Goal: Transaction & Acquisition: Purchase product/service

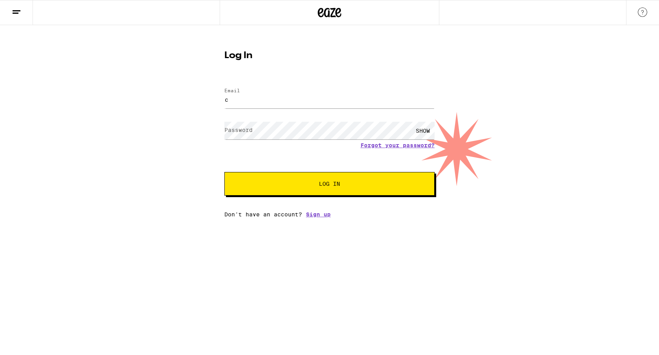
type input "[EMAIL_ADDRESS][DOMAIN_NAME]"
click at [224, 172] on button "Log In" at bounding box center [329, 184] width 210 height 24
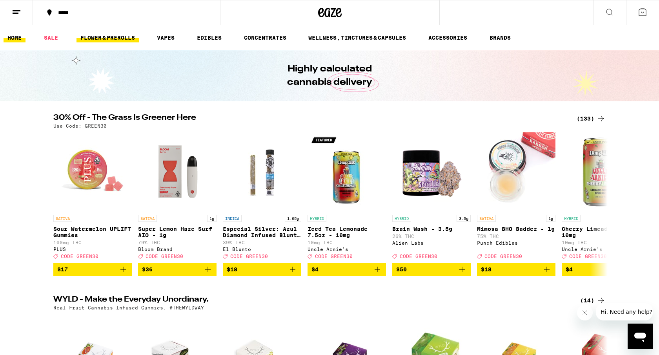
click at [103, 39] on link "FLOWER & PREROLLS" at bounding box center [108, 37] width 62 height 9
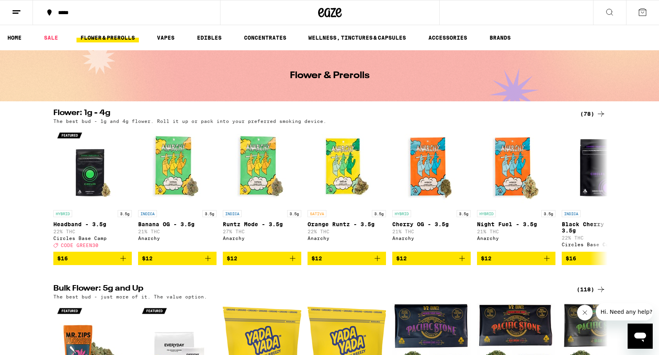
scroll to position [139, 0]
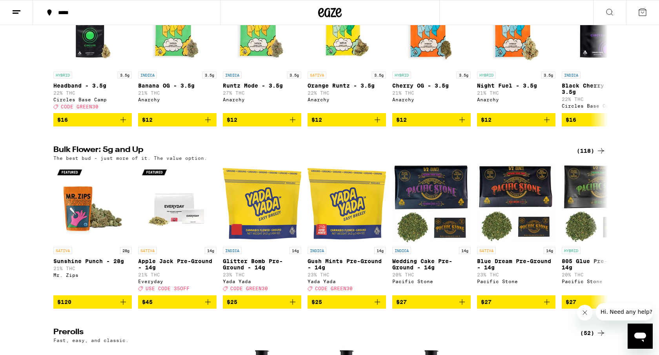
click at [592, 155] on div "(118)" at bounding box center [591, 150] width 29 height 9
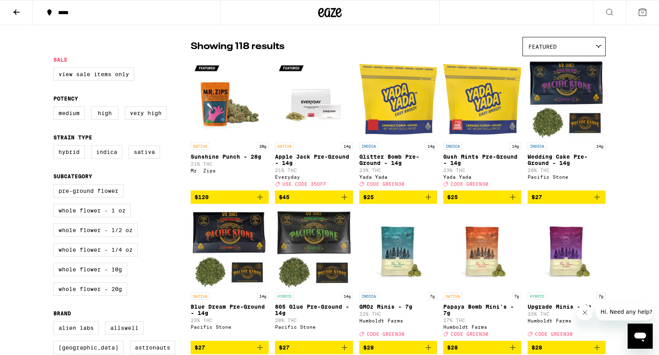
scroll to position [125, 0]
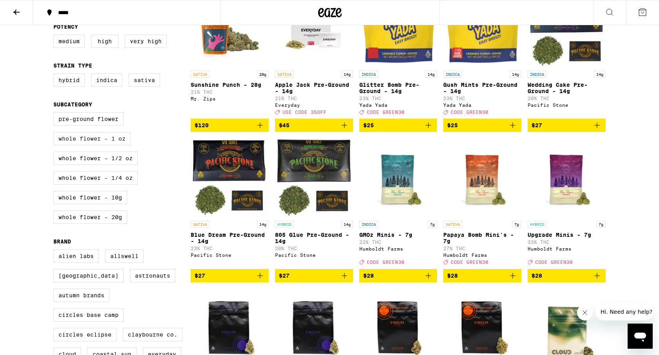
click at [112, 145] on label "Whole Flower - 1 oz" at bounding box center [91, 138] width 77 height 13
click at [55, 114] on input "Whole Flower - 1 oz" at bounding box center [55, 113] width 0 height 0
checkbox input "true"
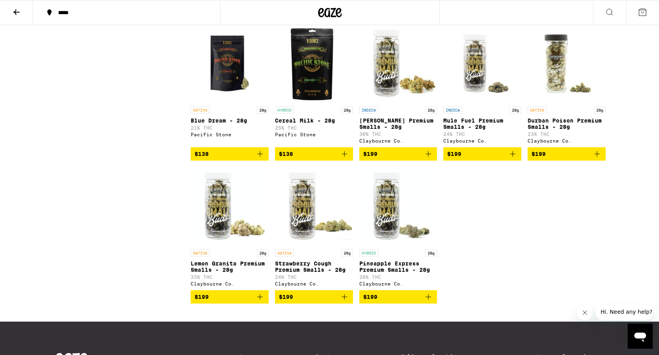
scroll to position [647, 0]
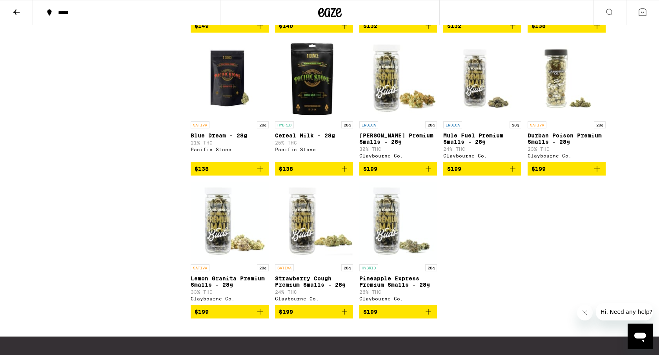
click at [205, 315] on span "$199" at bounding box center [202, 311] width 14 height 6
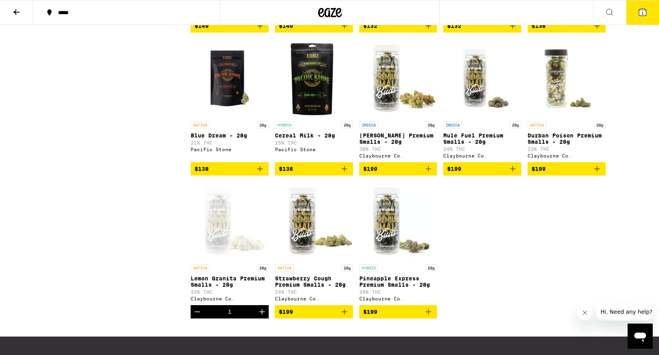
click at [646, 11] on icon at bounding box center [642, 12] width 7 height 7
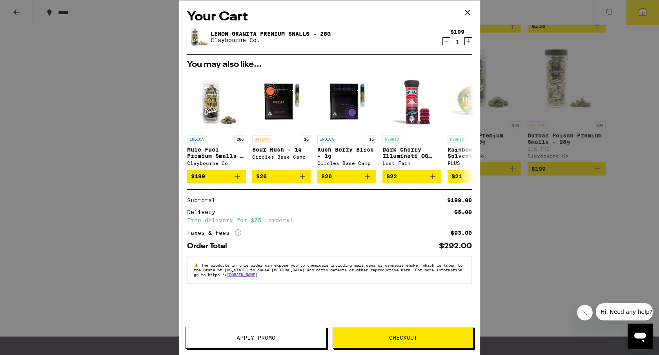
click at [387, 341] on button "Checkout" at bounding box center [403, 337] width 141 height 22
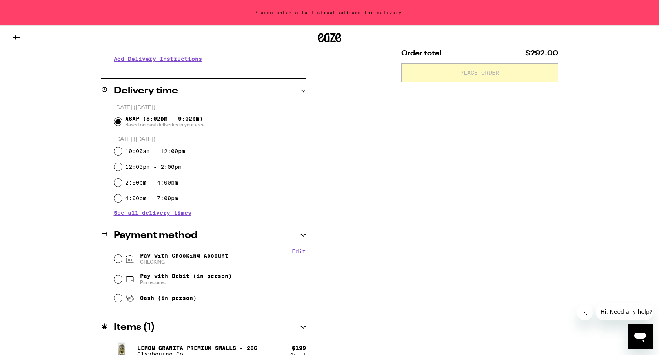
scroll to position [180, 0]
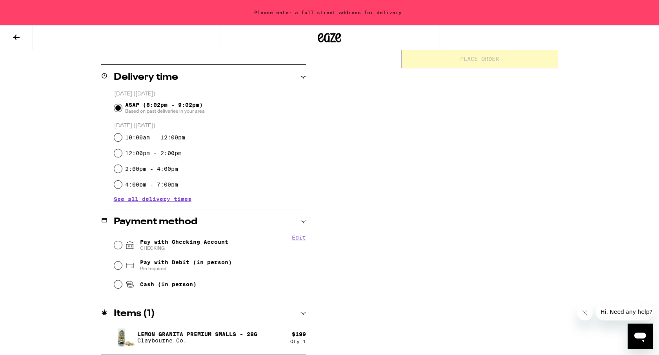
click at [181, 244] on span "Pay with Checking Account CHECKING" at bounding box center [184, 245] width 88 height 13
click at [122, 244] on input "Pay with Checking Account CHECKING" at bounding box center [118, 245] width 8 height 8
radio input "true"
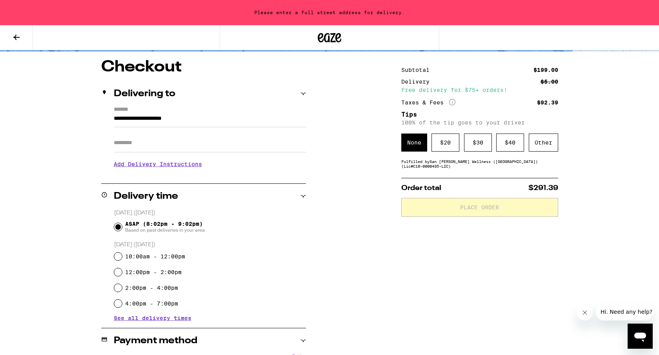
scroll to position [0, 0]
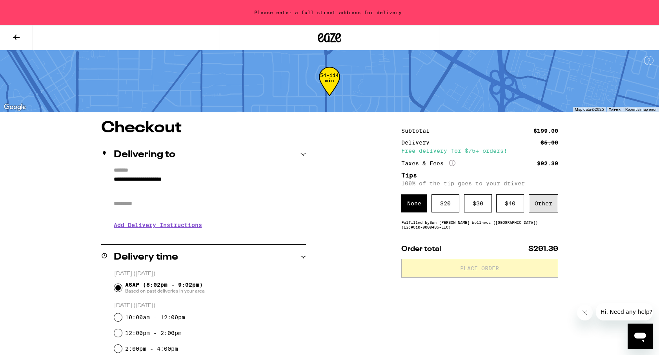
click at [542, 199] on div "Other" at bounding box center [543, 203] width 29 height 18
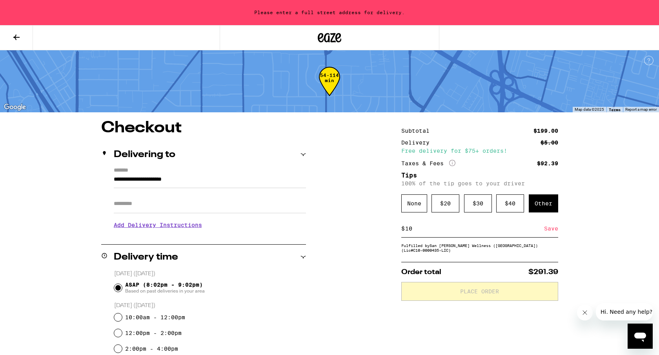
click at [554, 228] on div "Save" at bounding box center [551, 228] width 14 height 17
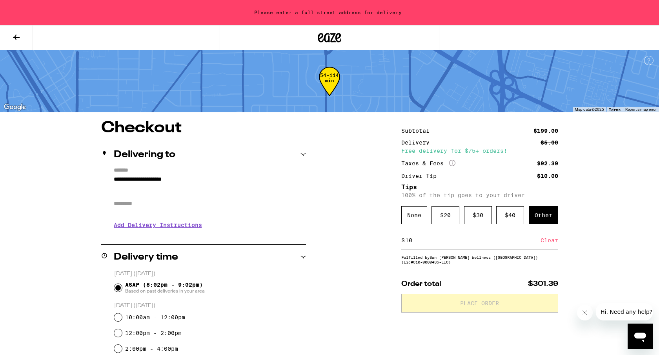
click at [475, 243] on input "10" at bounding box center [473, 240] width 136 height 7
type input "1"
type input "8"
type input "10"
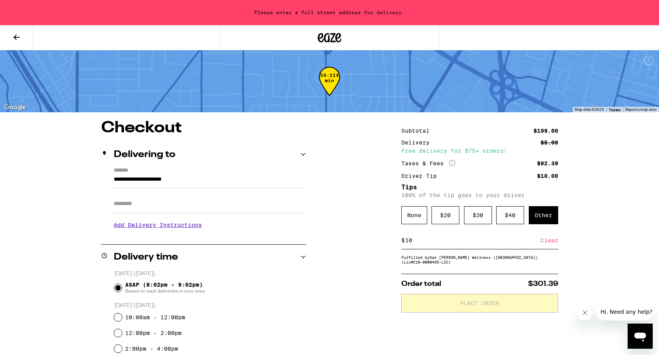
click at [477, 287] on p "Order total $301.39" at bounding box center [479, 283] width 157 height 7
click at [546, 217] on div "Other" at bounding box center [543, 215] width 29 height 18
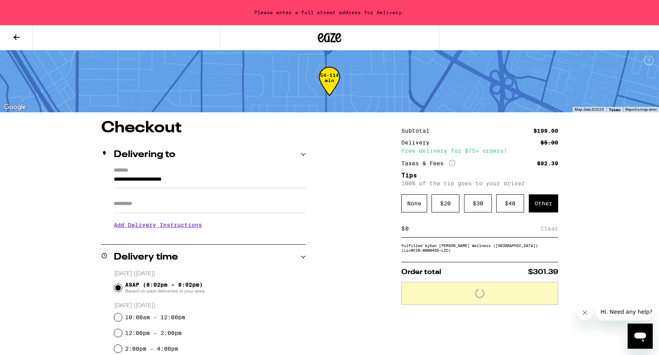
click at [410, 232] on input at bounding box center [473, 228] width 136 height 7
type input "10"
click at [548, 232] on div "Save" at bounding box center [551, 228] width 14 height 17
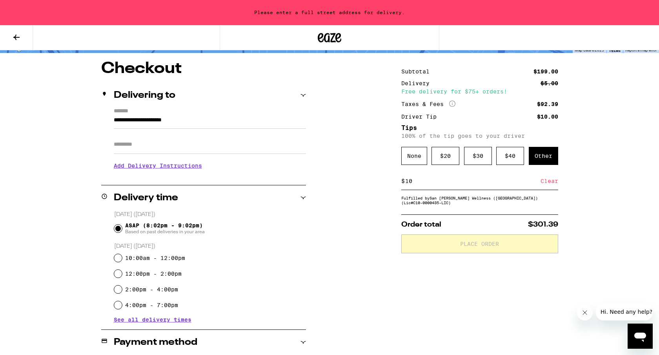
scroll to position [65, 0]
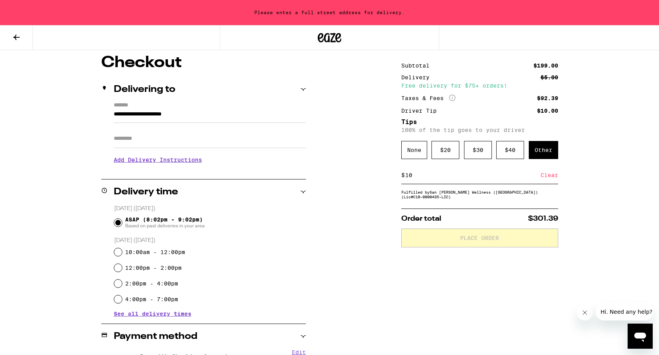
click at [292, 140] on div "**********" at bounding box center [329, 275] width 565 height 440
click at [307, 121] on div "**********" at bounding box center [329, 275] width 565 height 440
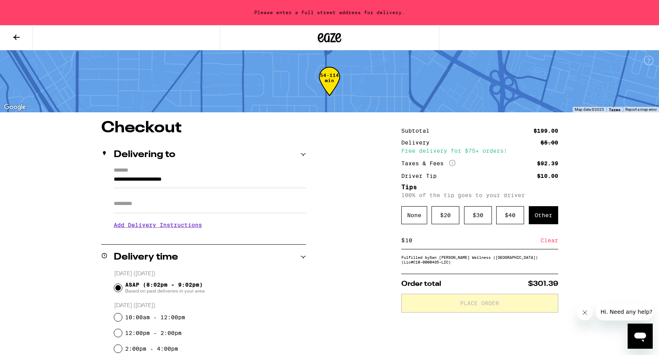
click at [10, 39] on button at bounding box center [16, 38] width 33 height 25
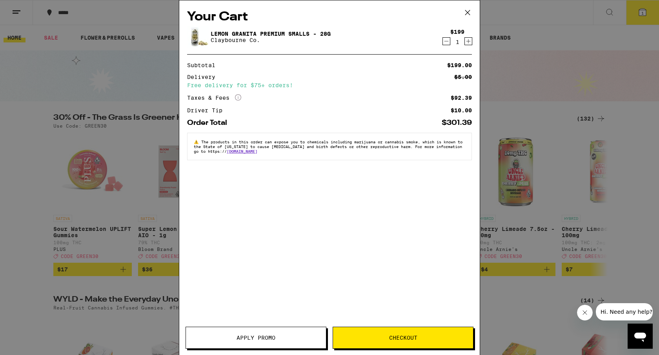
click at [467, 11] on icon at bounding box center [468, 13] width 12 height 12
click at [467, 12] on icon at bounding box center [468, 13] width 12 height 12
click at [87, 186] on div "Your Cart Lemon Granita Premium Smalls - 28g Claybourne Co. $199 1 Subtotal $19…" at bounding box center [329, 177] width 659 height 355
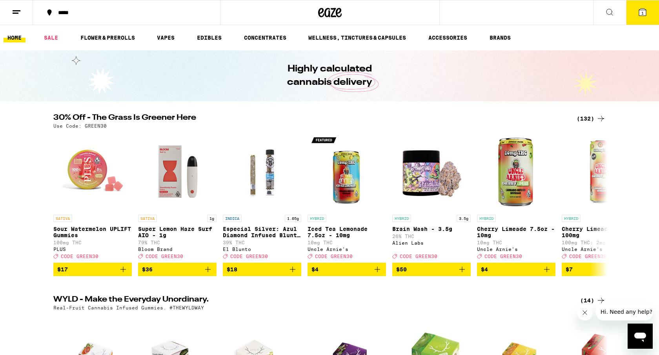
click at [47, 6] on div "Your Cart Lemon Granita Premium Smalls - 28g Claybourne Co. $199 1 You may also…" at bounding box center [329, 177] width 659 height 355
click at [69, 15] on div "*****" at bounding box center [131, 12] width 154 height 5
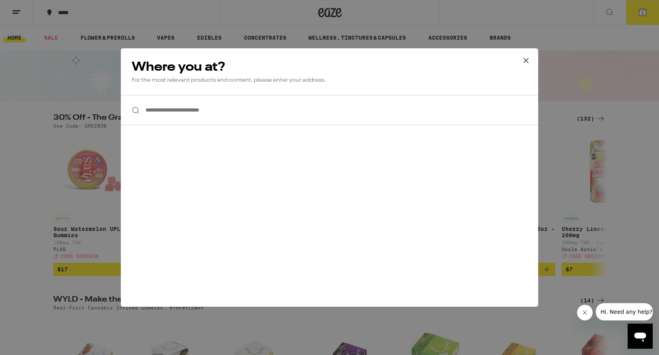
click at [203, 113] on input "**********" at bounding box center [329, 110] width 417 height 30
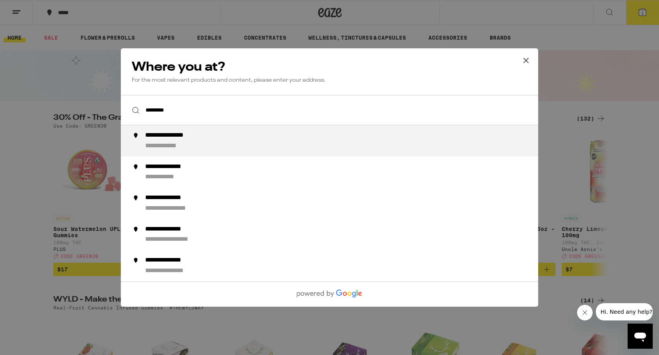
click at [215, 135] on div "**********" at bounding box center [345, 140] width 400 height 19
type input "**********"
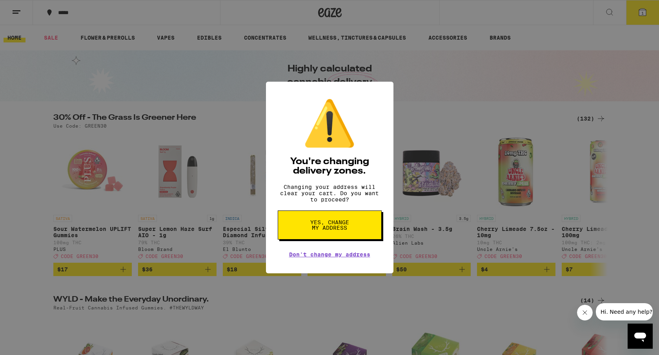
click at [335, 222] on button "Yes, change my address" at bounding box center [330, 224] width 104 height 29
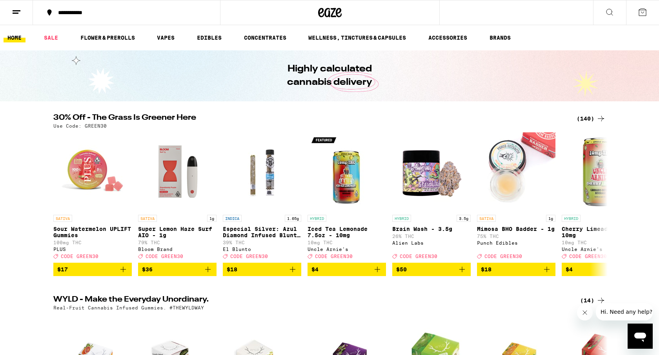
click at [650, 12] on button at bounding box center [642, 12] width 33 height 24
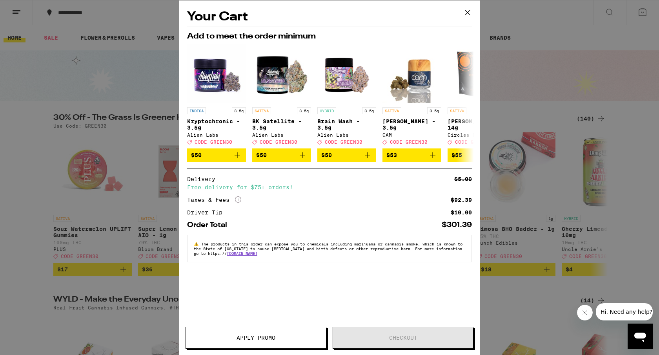
click at [306, 272] on div "Your Cart Add to meet the order minimum INDICA 3.5g Kryptochronic - 3.5g Alien …" at bounding box center [329, 165] width 301 height 331
click at [368, 274] on div "Your Cart Add to meet the order minimum INDICA 3.5g Kryptochronic - 3.5g Alien …" at bounding box center [329, 165] width 301 height 331
click at [468, 11] on icon at bounding box center [467, 12] width 5 height 5
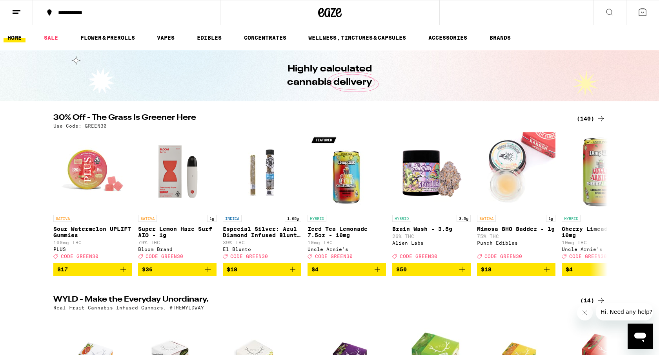
click at [640, 16] on icon at bounding box center [642, 11] width 9 height 9
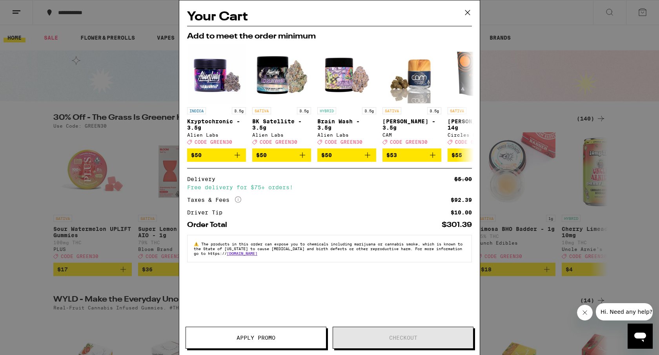
click at [470, 14] on icon at bounding box center [468, 13] width 12 height 12
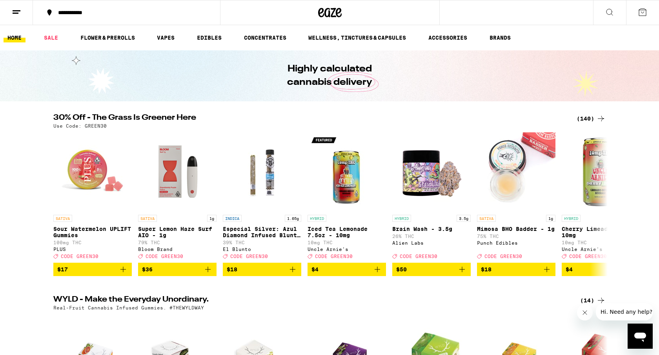
click at [644, 9] on icon at bounding box center [642, 12] width 7 height 7
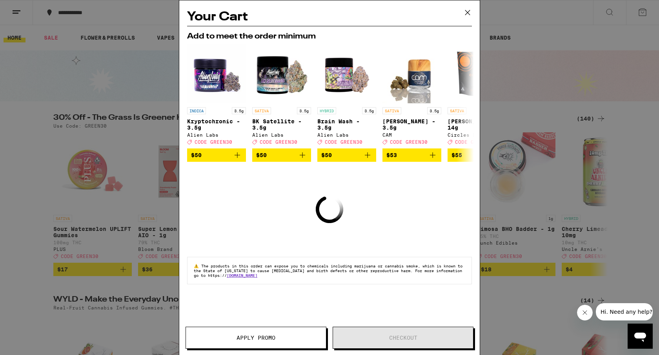
click at [469, 13] on icon at bounding box center [468, 13] width 12 height 12
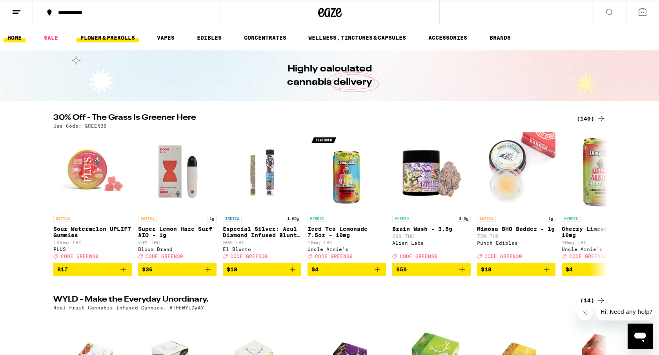
click at [94, 37] on link "FLOWER & PREROLLS" at bounding box center [108, 37] width 62 height 9
click at [95, 40] on link "FLOWER & PREROLLS" at bounding box center [108, 37] width 62 height 9
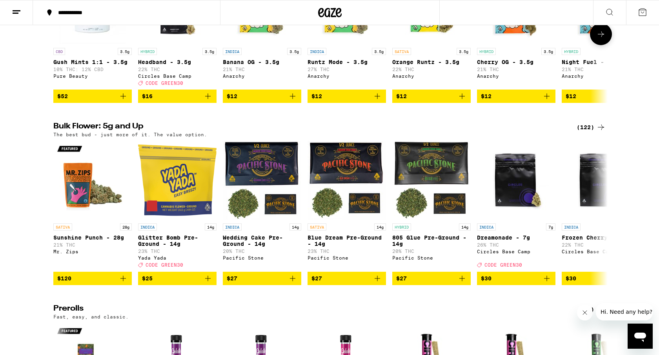
scroll to position [177, 0]
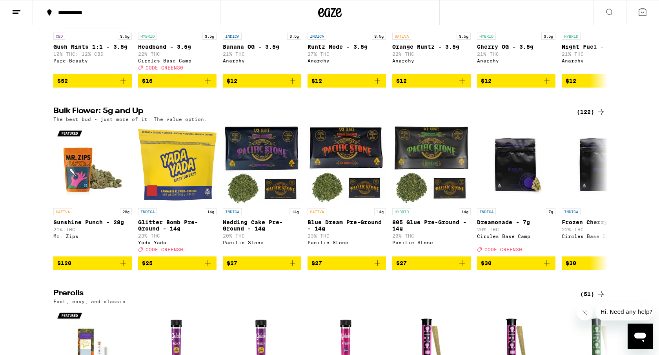
click at [585, 116] on div "(122)" at bounding box center [591, 111] width 29 height 9
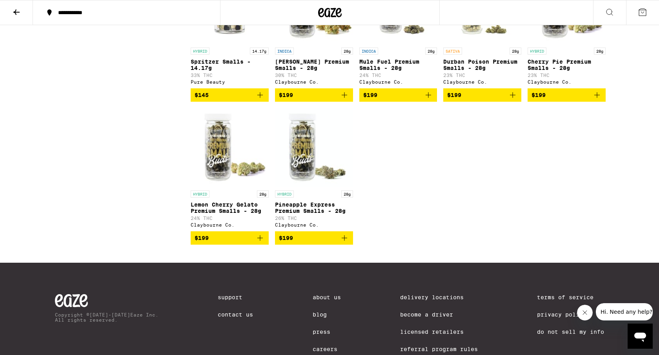
scroll to position [3462, 0]
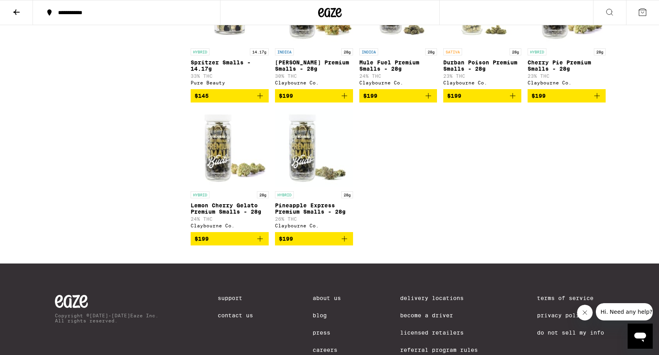
click at [341, 100] on icon "Add to bag" at bounding box center [344, 95] width 9 height 9
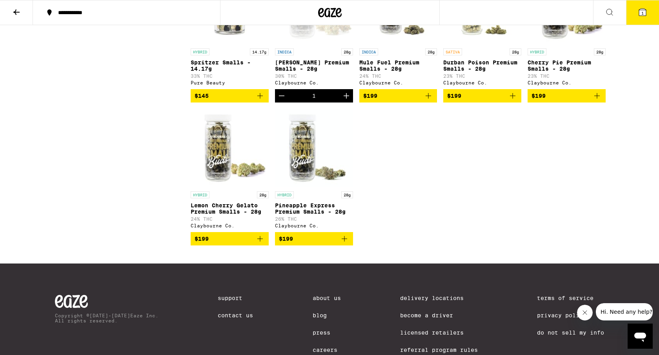
click at [638, 11] on icon at bounding box center [642, 11] width 9 height 9
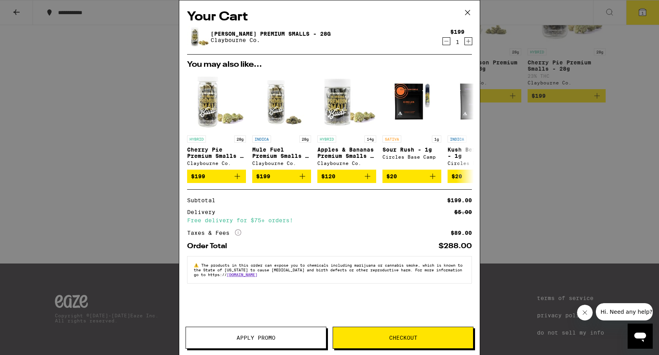
click at [388, 335] on span "Checkout" at bounding box center [403, 337] width 140 height 5
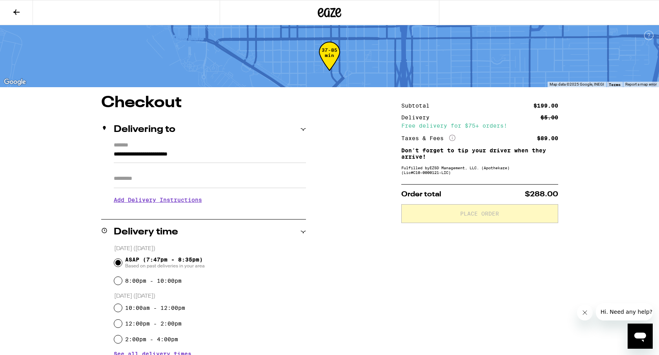
click at [477, 159] on p "Don't forget to tip your driver when they arrive!" at bounding box center [479, 153] width 157 height 13
click at [450, 178] on div "Subtotal $199.00 Delivery $5.00 Free delivery for $75+ orders! Taxes & Fees Mor…" at bounding box center [479, 302] width 157 height 414
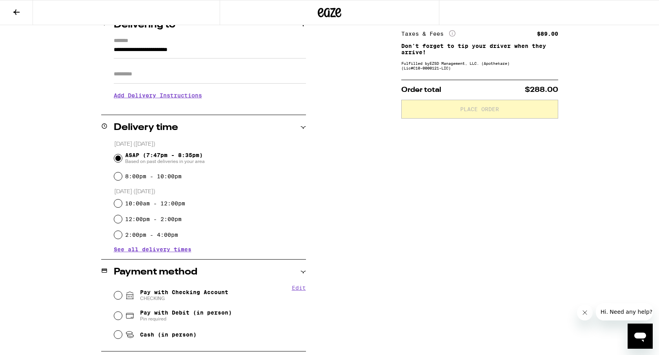
scroll to position [107, 0]
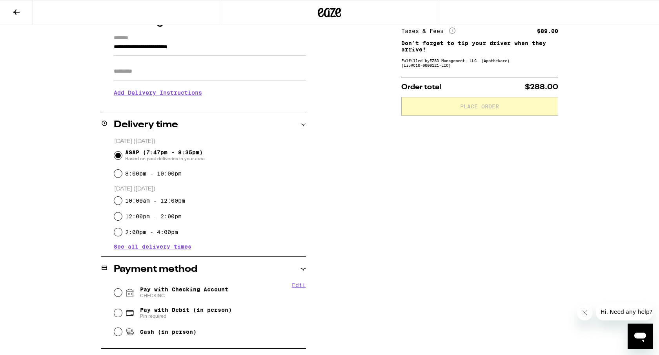
click at [156, 292] on span "Pay with Checking Account CHECKING" at bounding box center [184, 292] width 88 height 13
click at [122, 292] on input "Pay with Checking Account CHECKING" at bounding box center [118, 292] width 8 height 8
radio input "true"
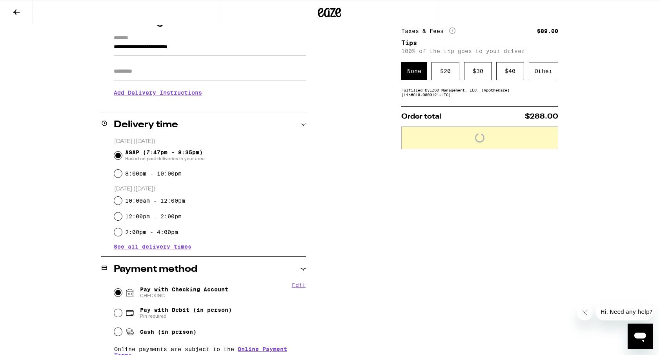
click at [475, 96] on div "Fulfilled by EZSD Management, LLC. (Apothekare) (Lic# C10-0000121-LIC )" at bounding box center [479, 91] width 157 height 9
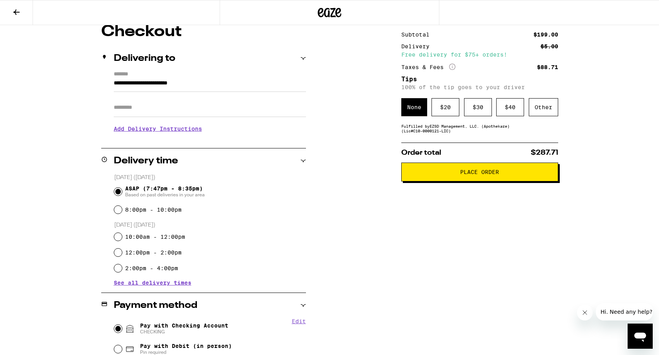
scroll to position [60, 0]
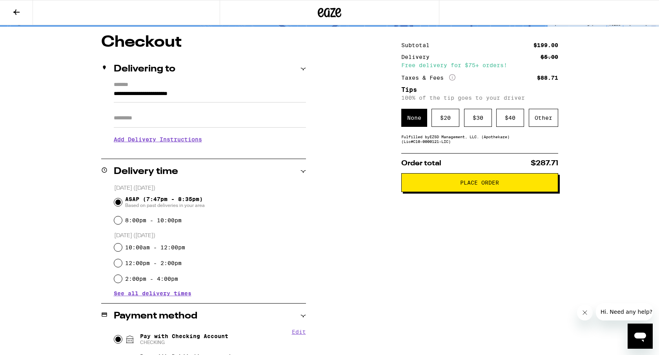
click at [412, 151] on div "Subtotal $199.00 Delivery $5.00 Free delivery for $75+ orders! Taxes & Fees Mor…" at bounding box center [479, 255] width 157 height 440
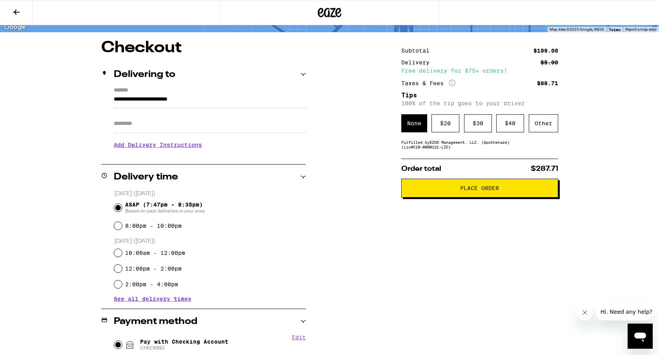
scroll to position [69, 0]
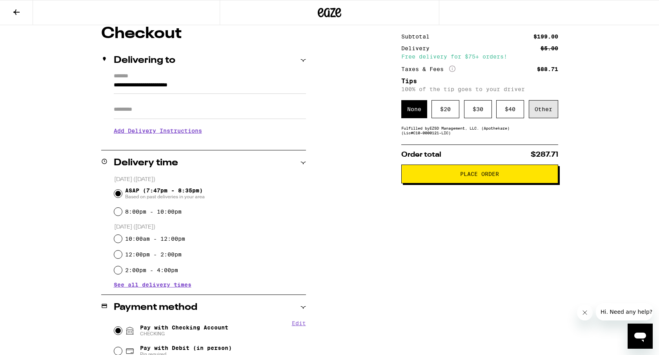
click at [542, 112] on div "Other" at bounding box center [543, 109] width 29 height 18
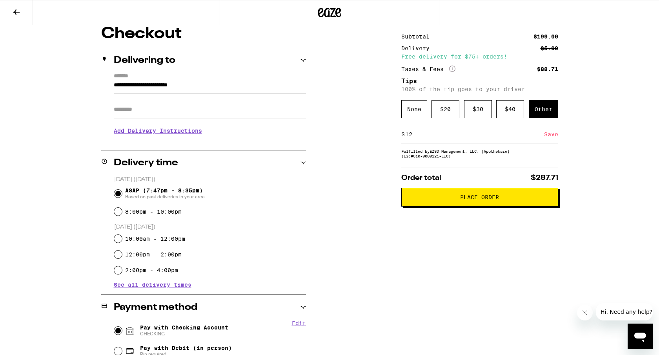
type input "12"
click at [549, 135] on div "Save" at bounding box center [551, 134] width 14 height 17
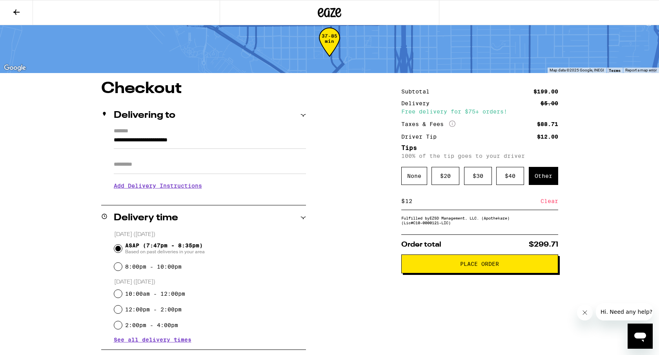
scroll to position [0, 0]
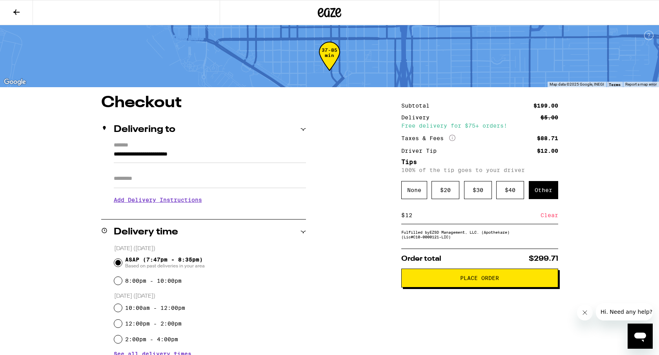
click at [463, 281] on span "Place Order" at bounding box center [479, 277] width 39 height 5
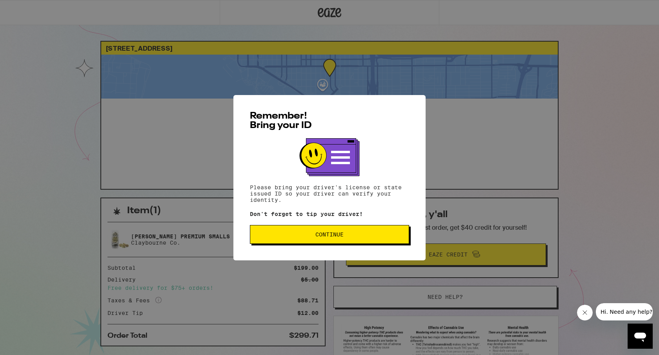
click at [339, 237] on span "Continue" at bounding box center [329, 233] width 28 height 5
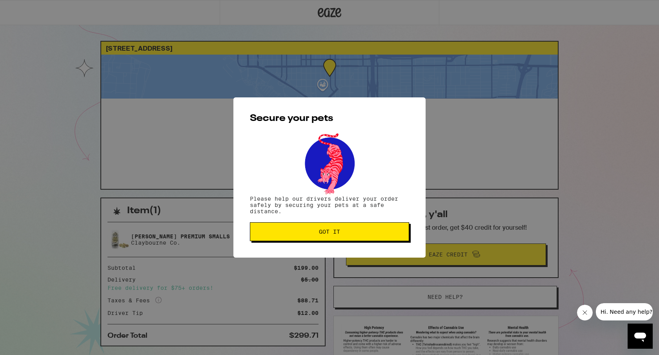
click at [310, 234] on span "Got it" at bounding box center [330, 231] width 146 height 5
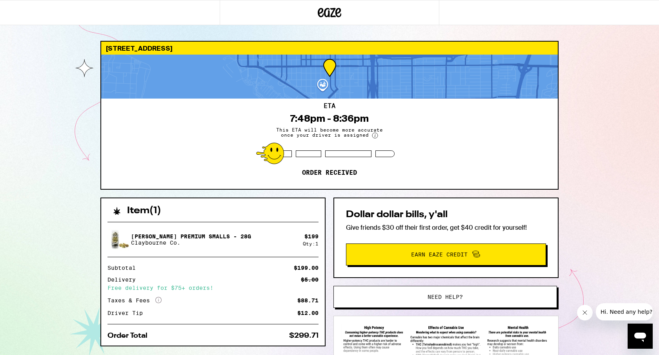
click at [85, 108] on div "450 10th Ave San Diego 92101 ETA 7:48pm - 8:36pm This ETA will become more accu…" at bounding box center [329, 214] width 659 height 428
click at [318, 76] on div at bounding box center [329, 77] width 457 height 44
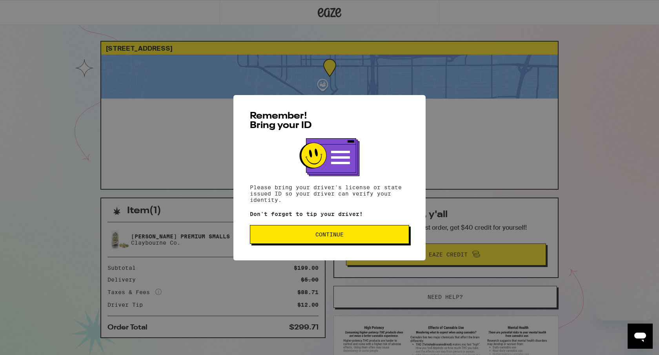
click at [350, 236] on span "Continue" at bounding box center [330, 233] width 146 height 5
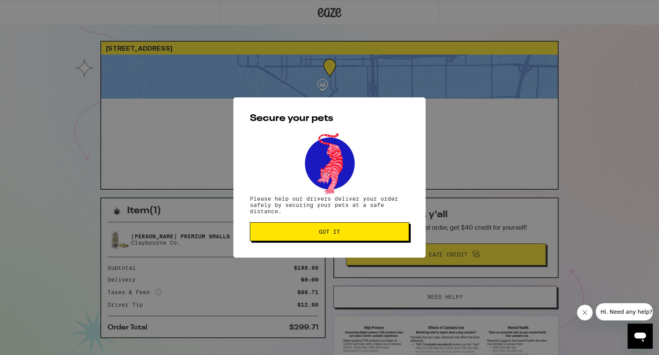
click at [352, 236] on button "Got it" at bounding box center [329, 231] width 159 height 19
